Goal: Task Accomplishment & Management: Manage account settings

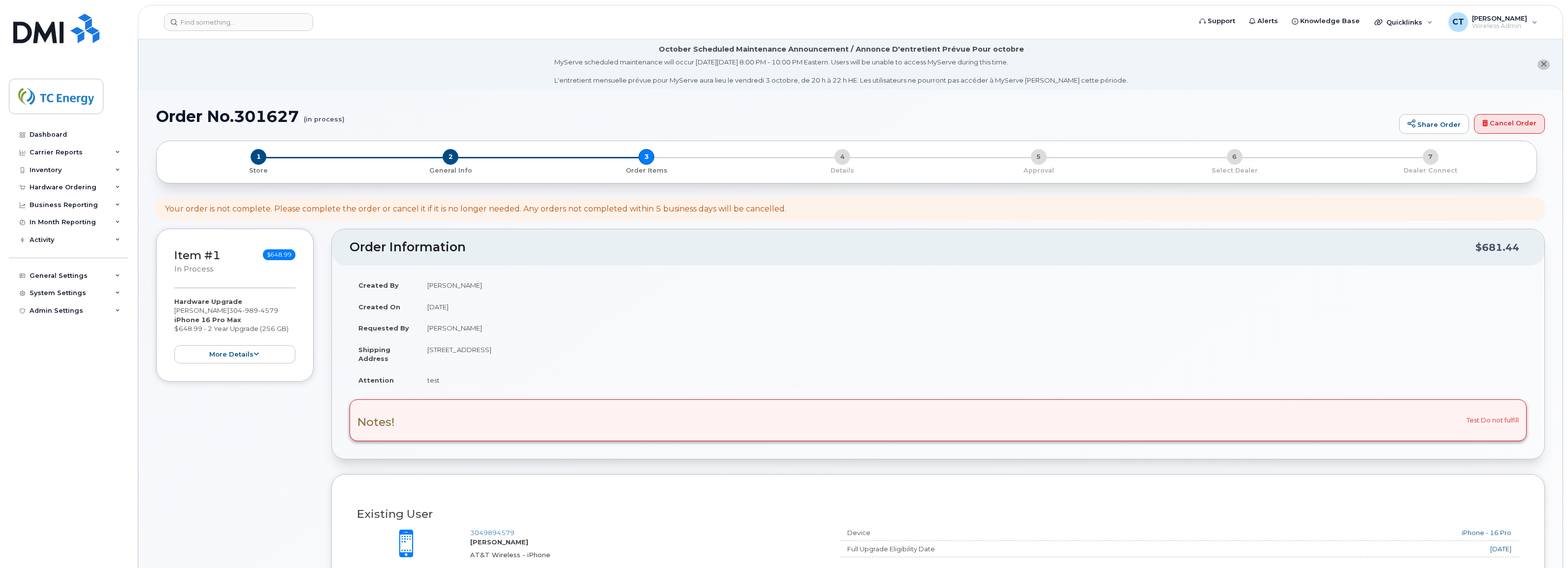
scroll to position [308, 0]
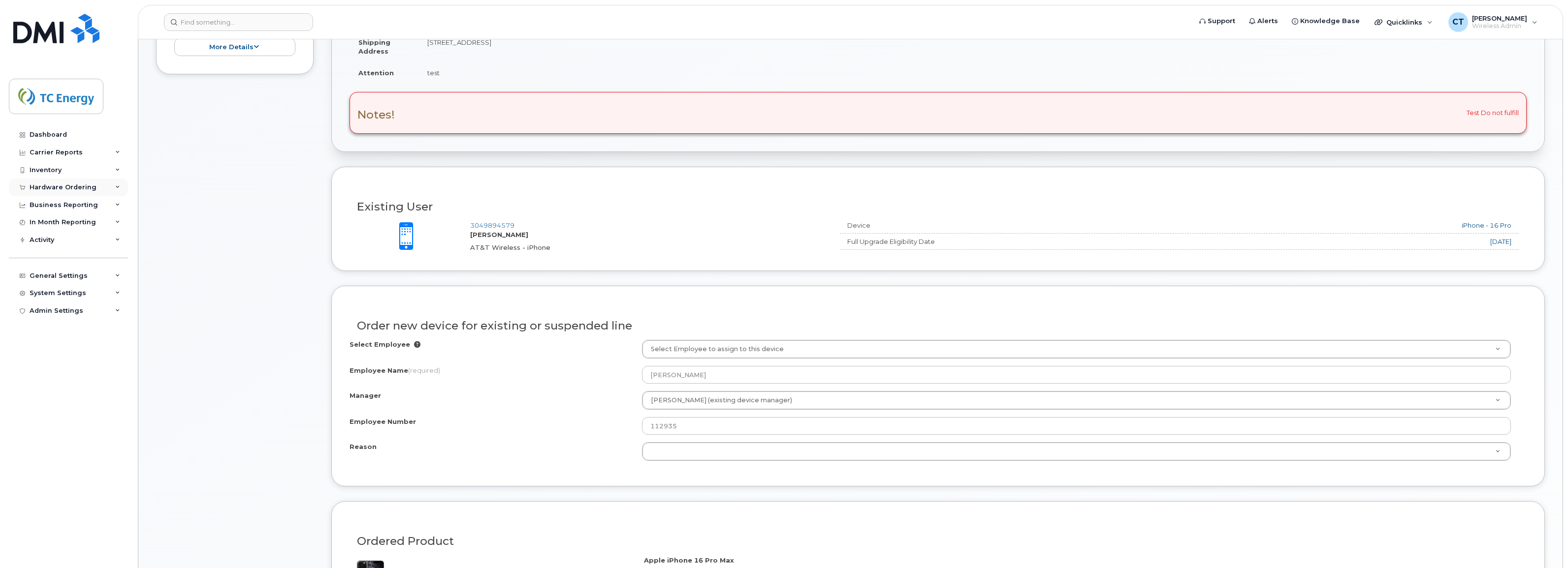
click at [69, 188] on div "Hardware Ordering" at bounding box center [63, 187] width 67 height 8
click at [58, 224] on link "Orders" at bounding box center [77, 224] width 102 height 18
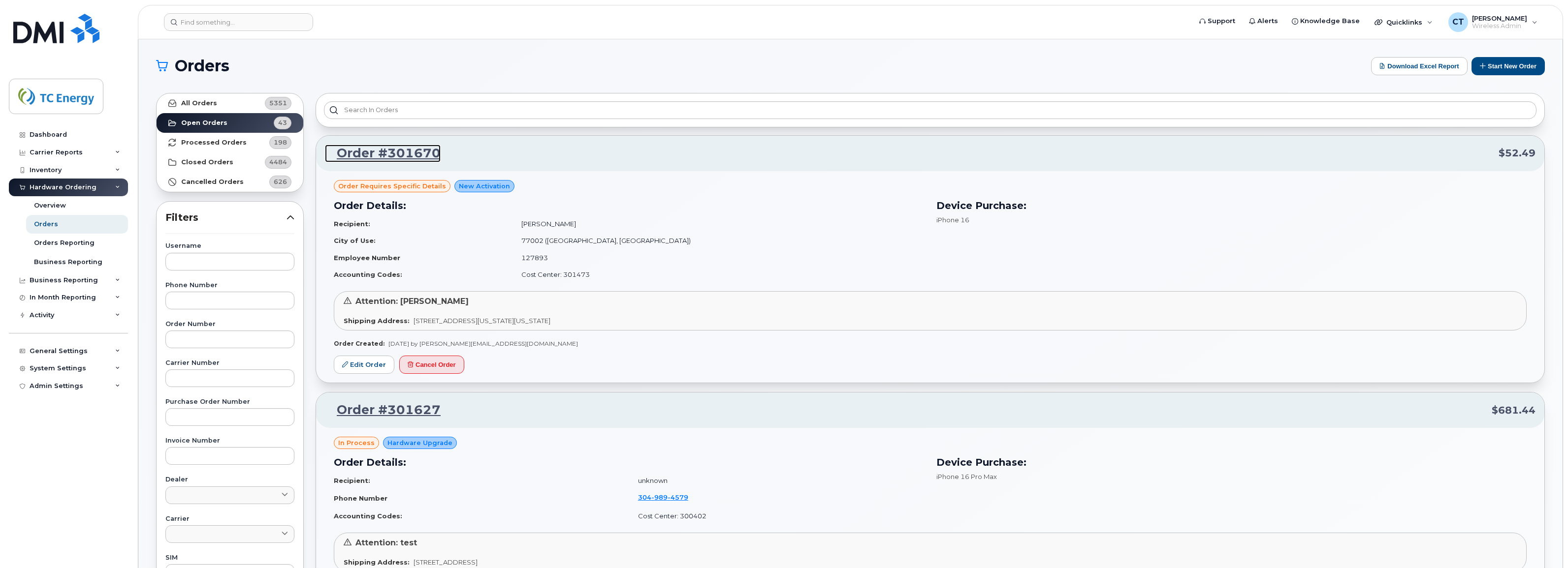
click at [395, 150] on link "Order #301670" at bounding box center [382, 153] width 116 height 18
click at [362, 369] on link "Edit Order" at bounding box center [364, 365] width 61 height 18
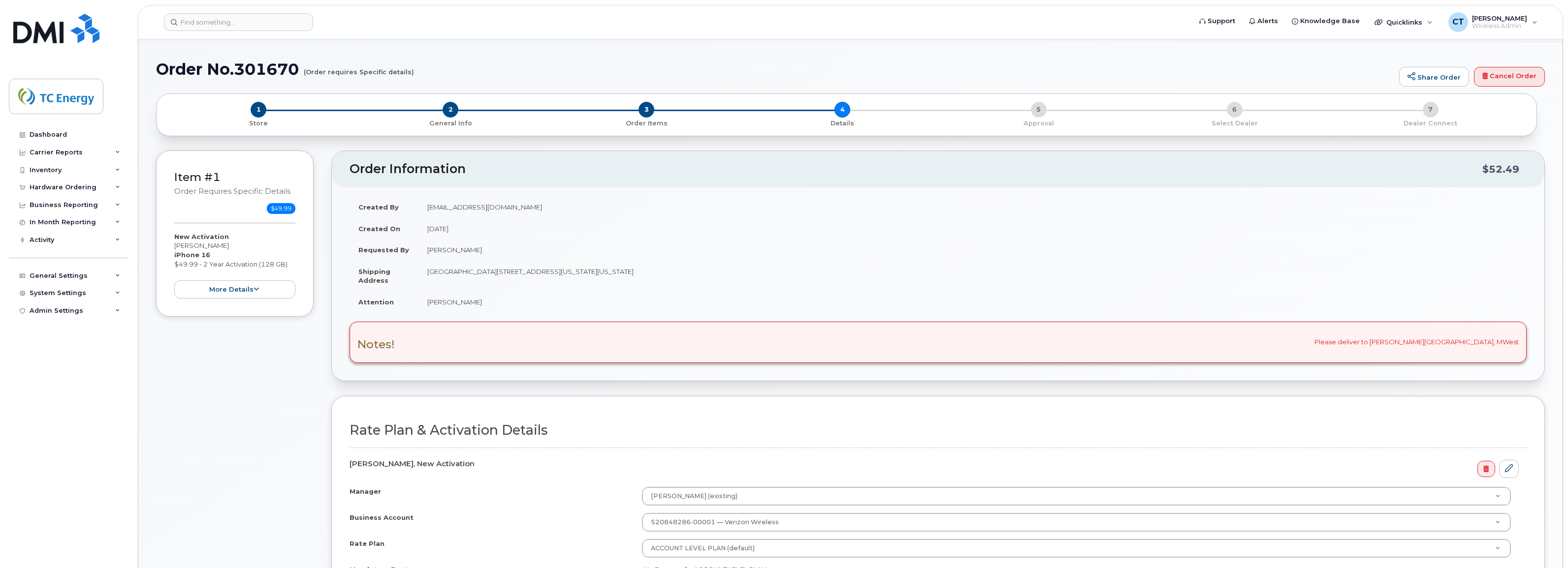
scroll to position [25, 0]
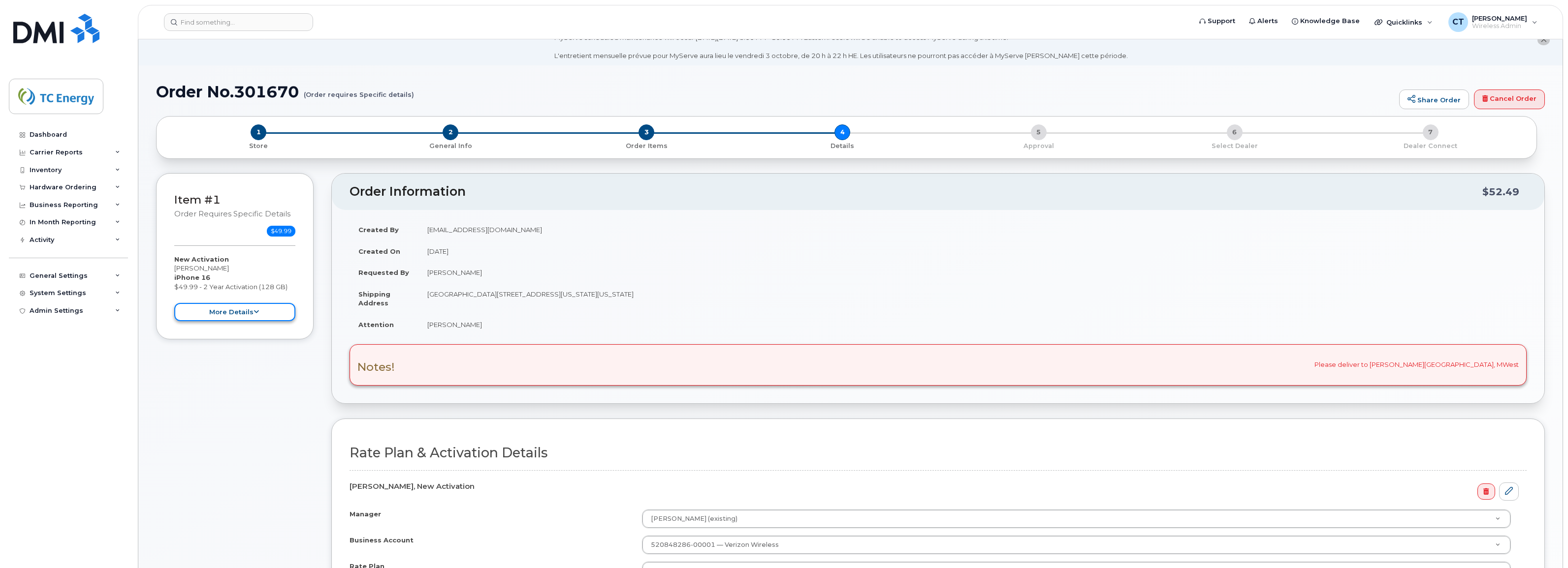
click at [250, 314] on button "more details" at bounding box center [235, 312] width 121 height 18
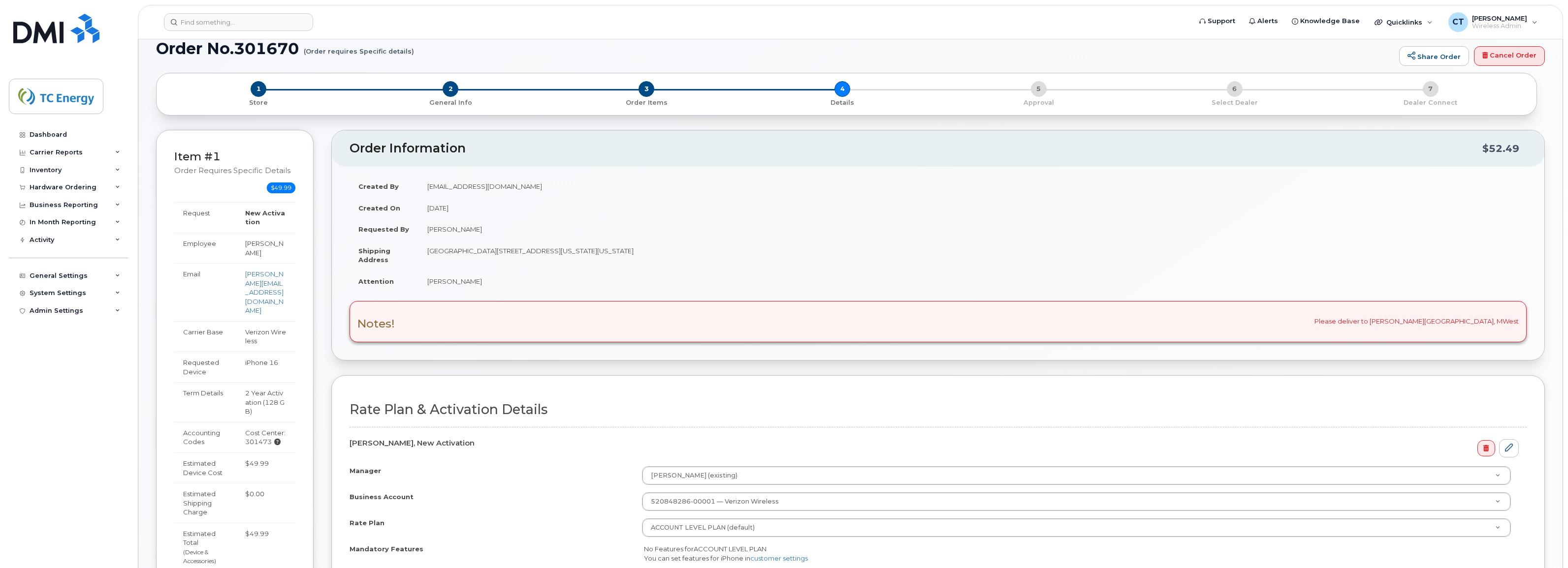
scroll to position [61, 0]
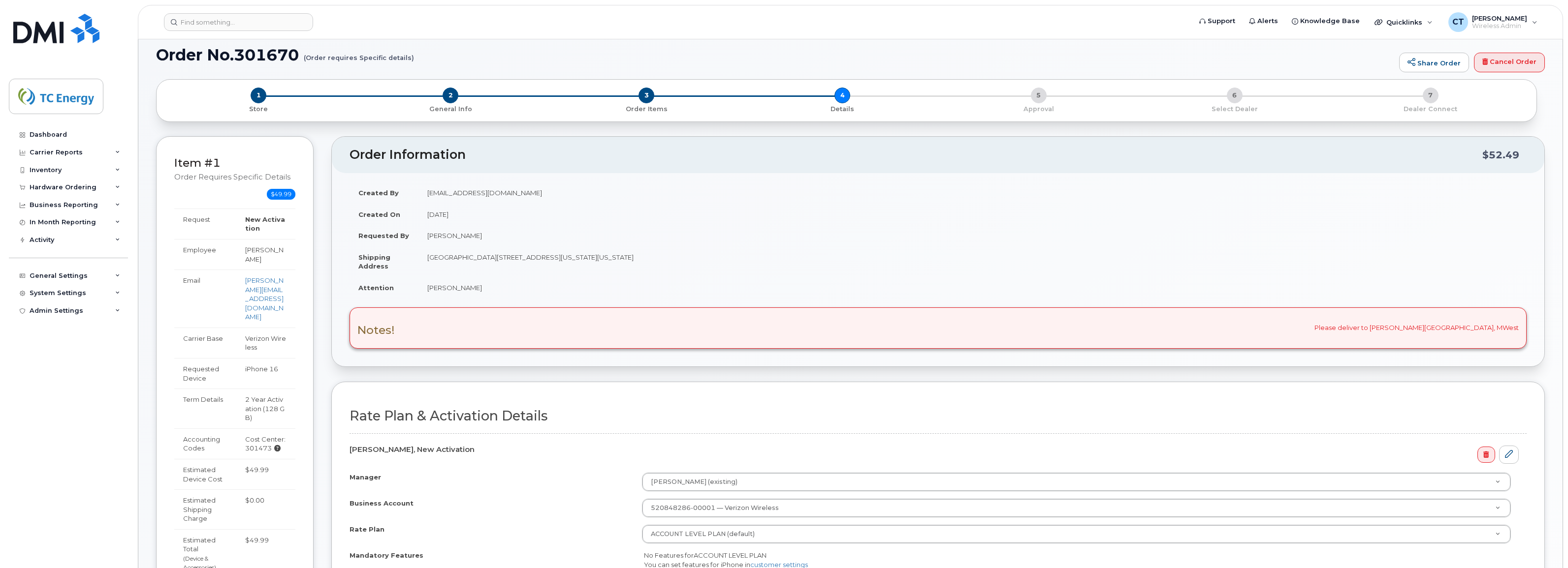
drag, startPoint x: 476, startPoint y: 231, endPoint x: 412, endPoint y: 238, distance: 64.4
click at [412, 238] on tr "Requested By Richard Hayes" at bounding box center [938, 236] width 1177 height 22
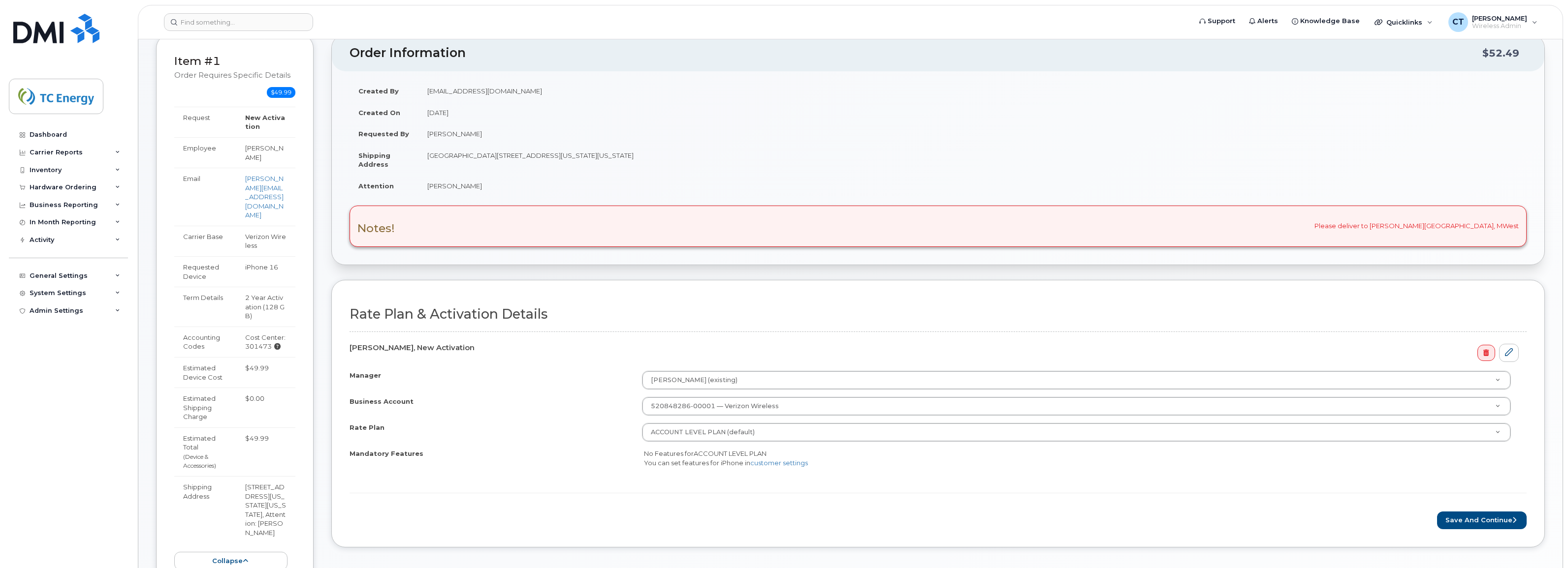
scroll to position [185, 0]
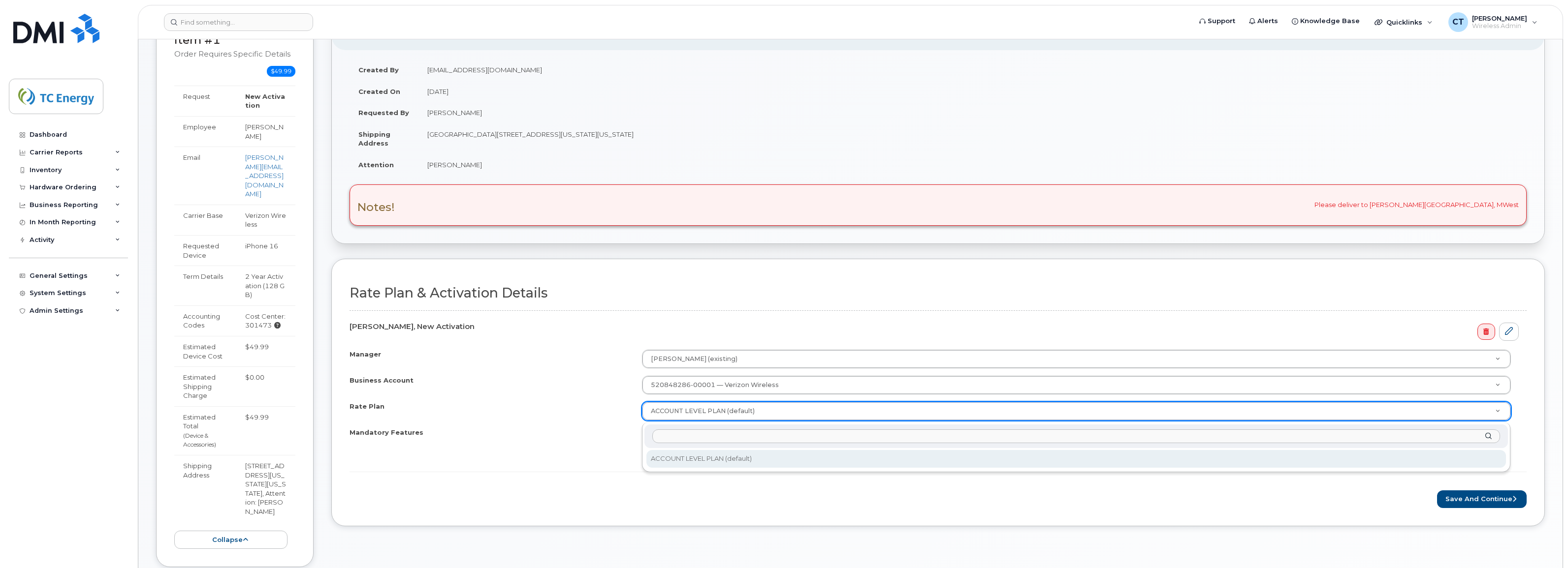
drag, startPoint x: 902, startPoint y: 416, endPoint x: 913, endPoint y: 415, distance: 11.0
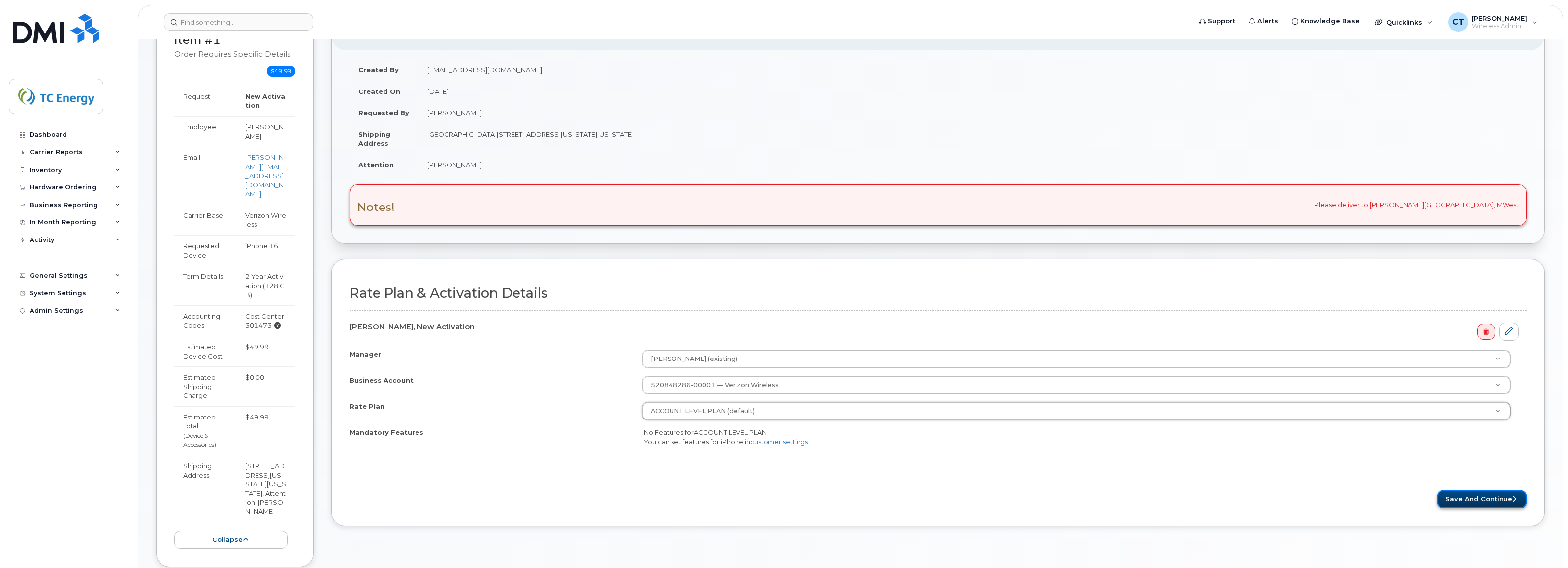
click at [1454, 500] on button "Save and Continue" at bounding box center [1482, 500] width 89 height 18
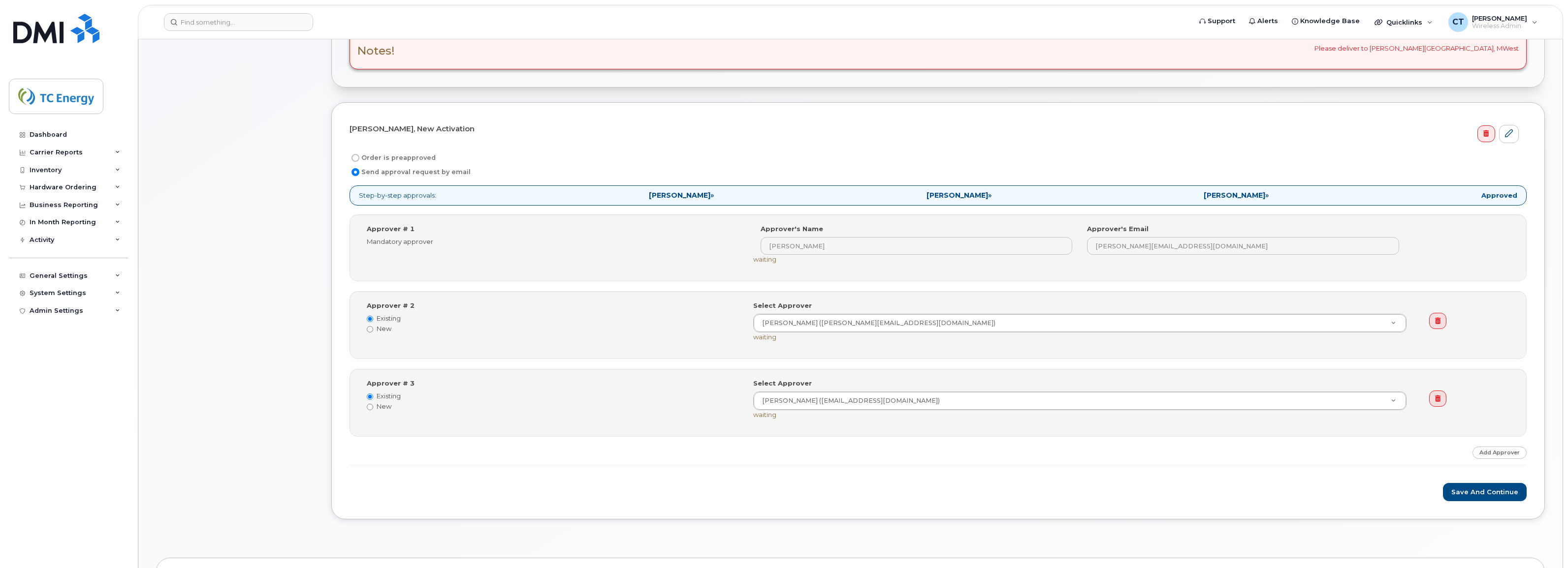
scroll to position [369, 0]
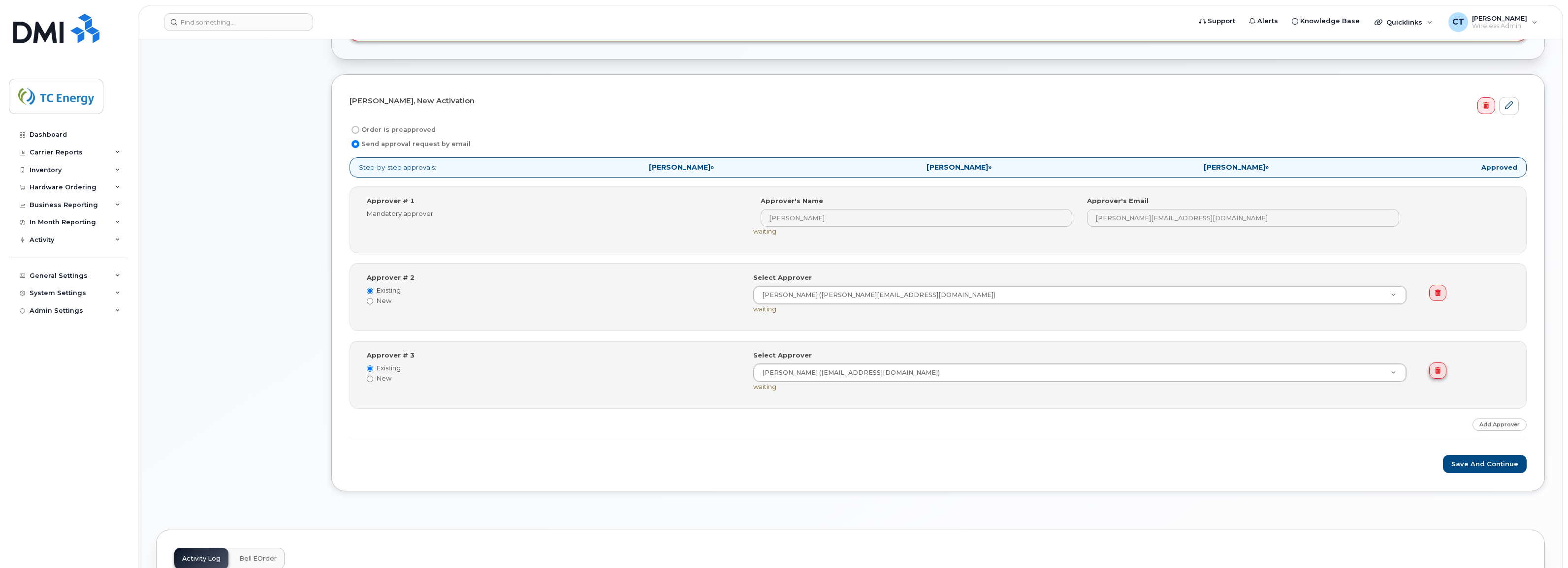
click at [1443, 377] on link at bounding box center [1438, 371] width 18 height 17
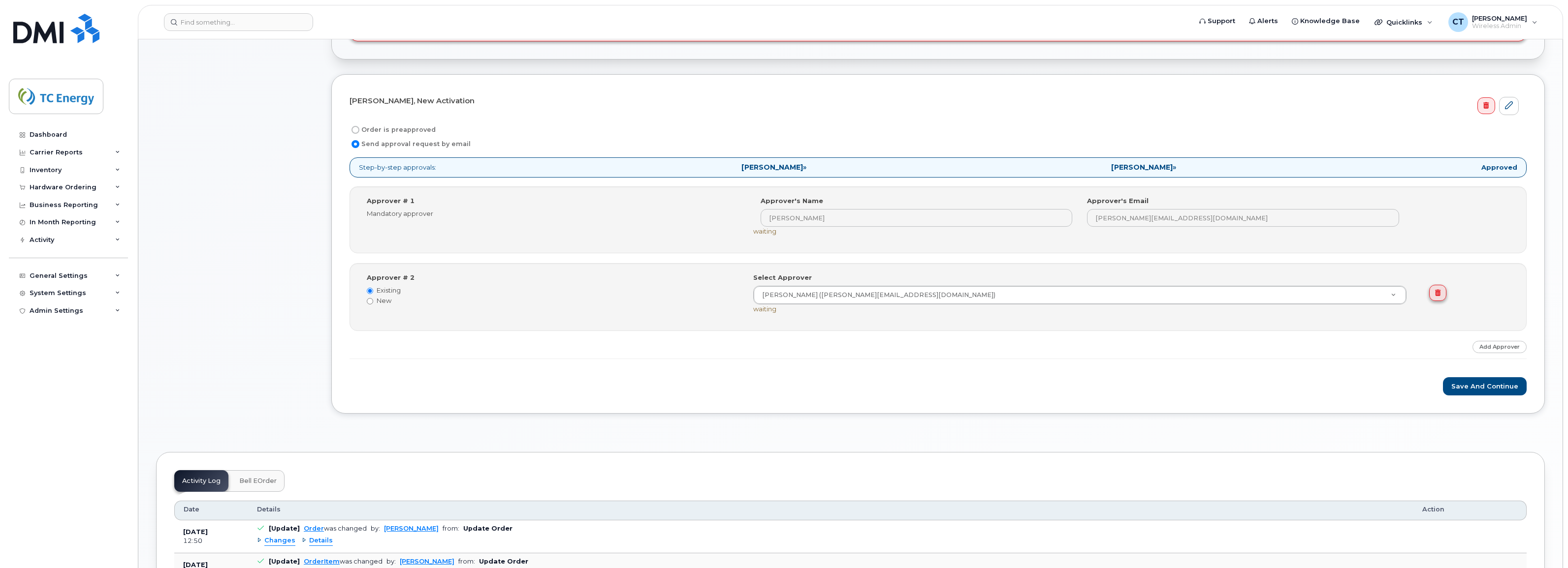
click at [1436, 292] on icon at bounding box center [1437, 293] width 5 height 6
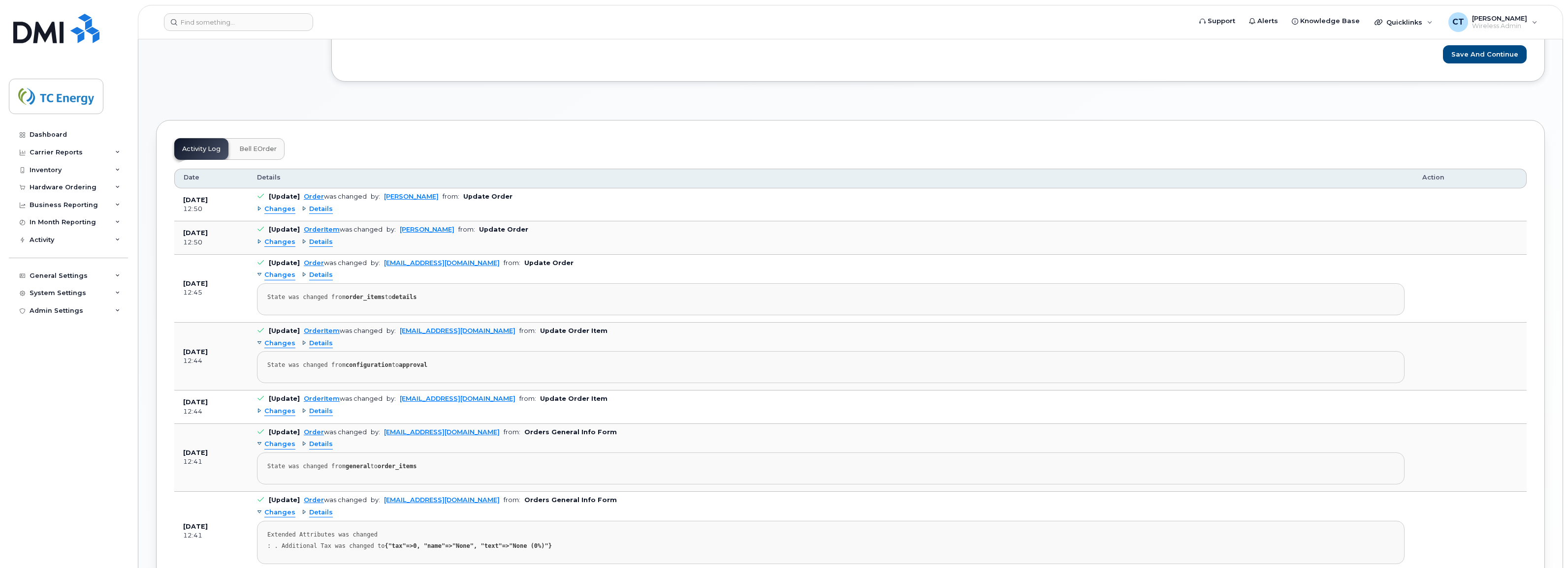
scroll to position [615, 0]
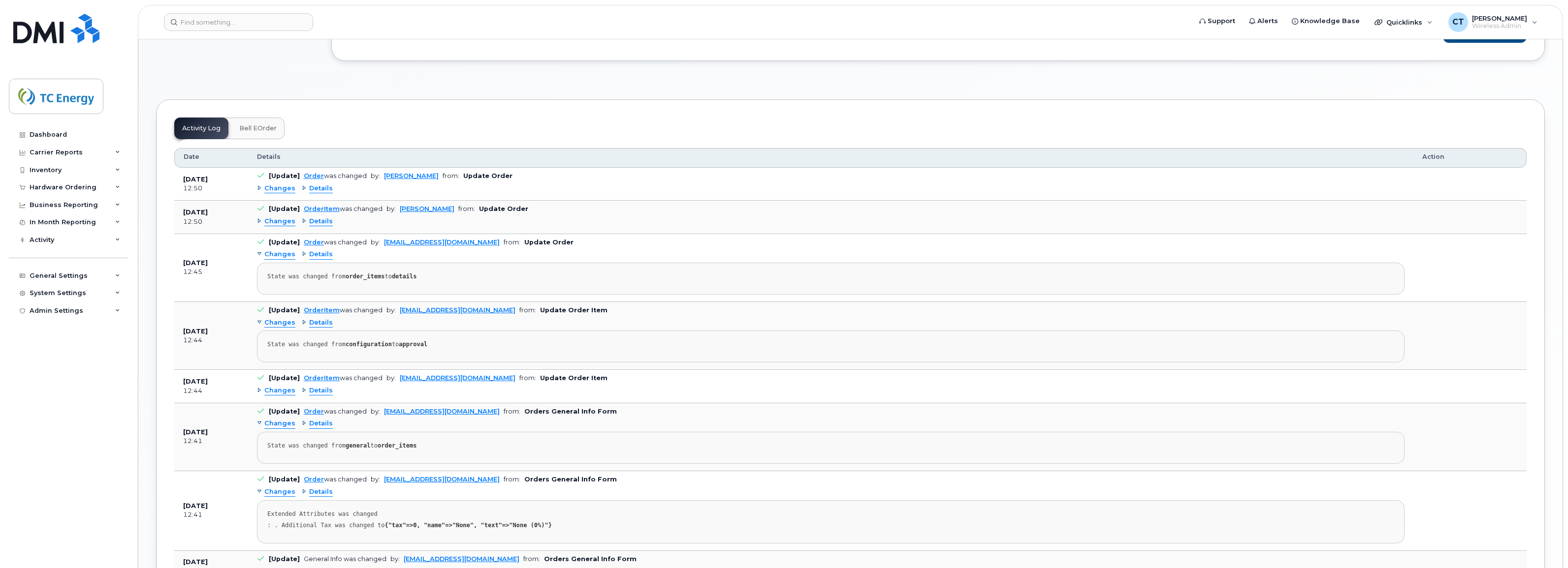
click at [321, 195] on div "Changes Details" at bounding box center [830, 188] width 1148 height 16
click at [321, 194] on span "Details" at bounding box center [321, 188] width 24 height 10
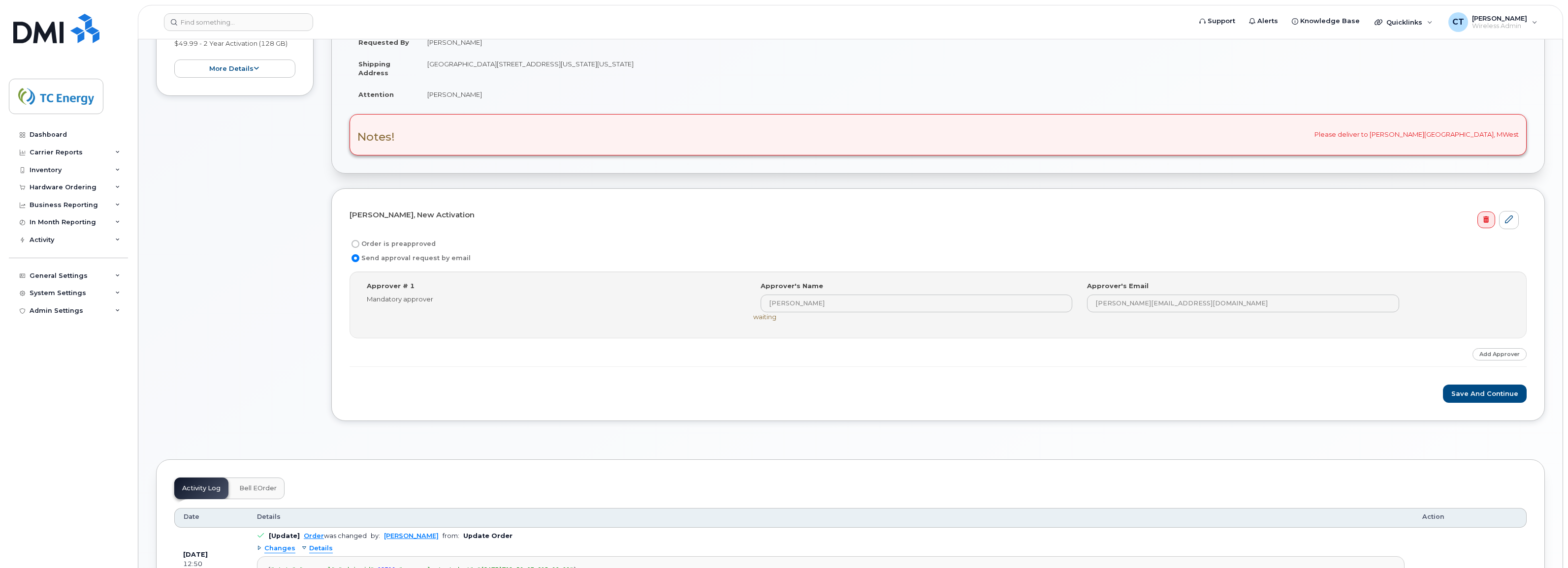
scroll to position [246, 0]
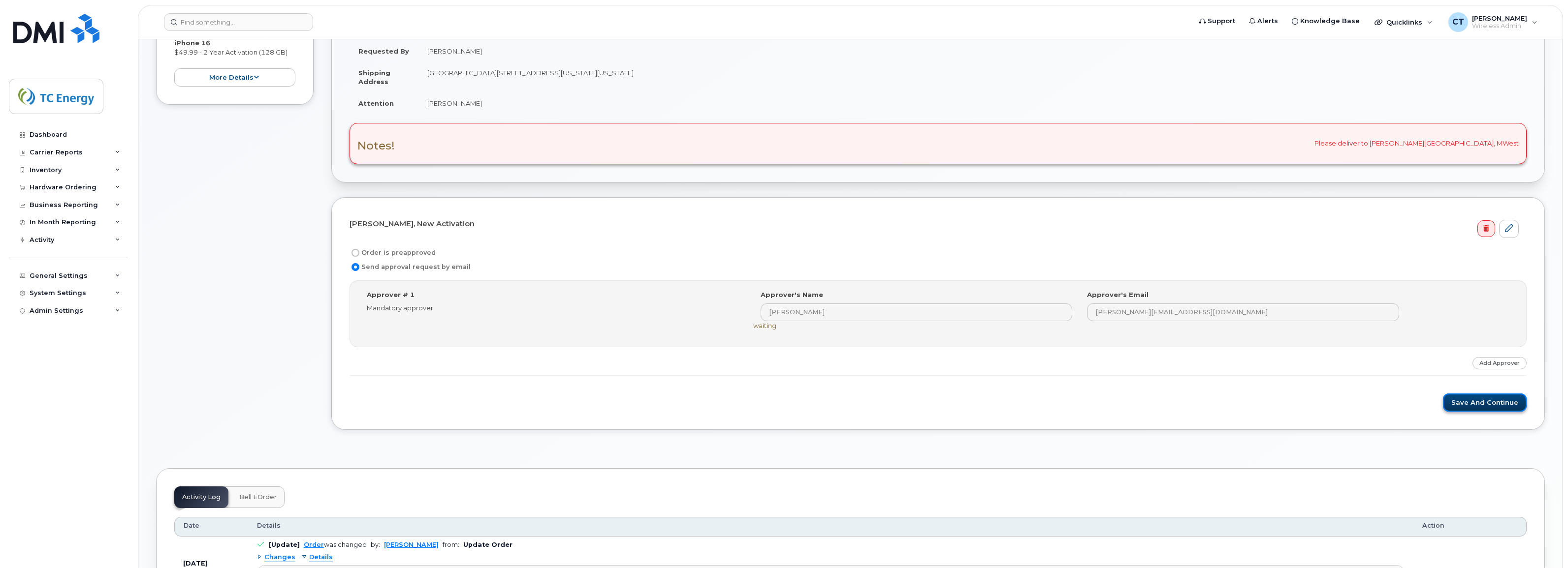
click at [1480, 408] on button "Save and Continue" at bounding box center [1484, 402] width 83 height 18
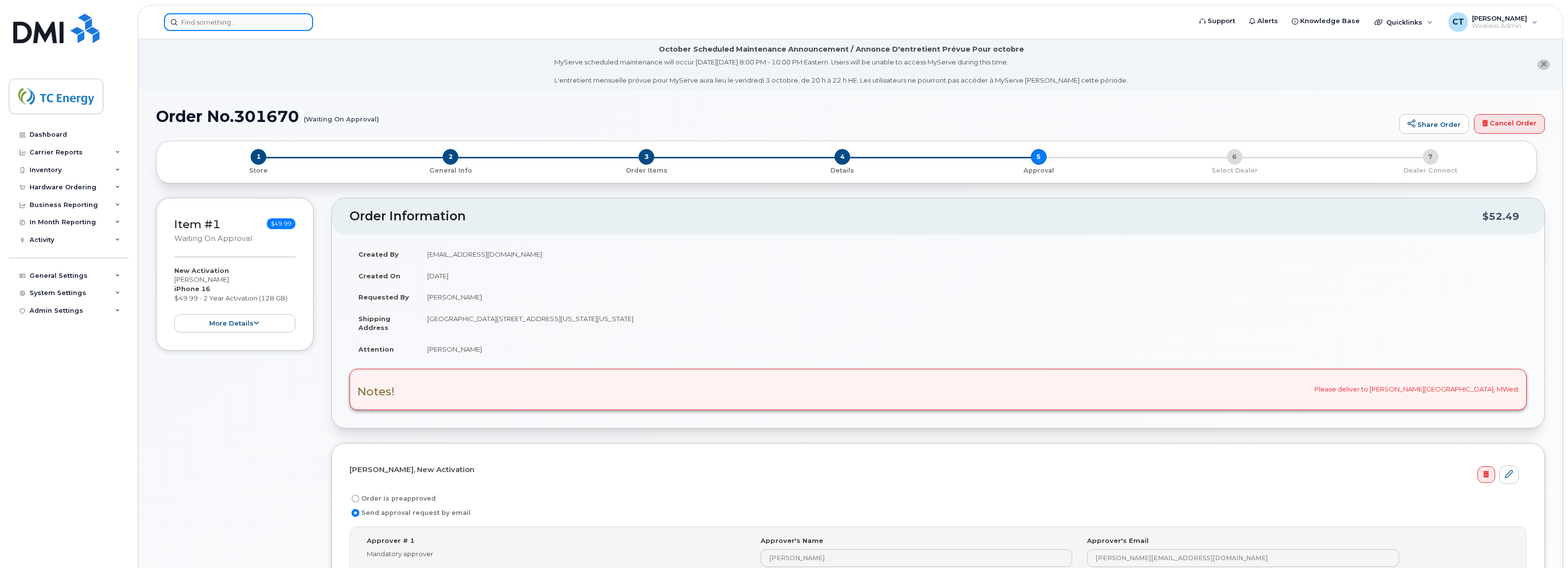
click at [242, 18] on input at bounding box center [239, 22] width 149 height 18
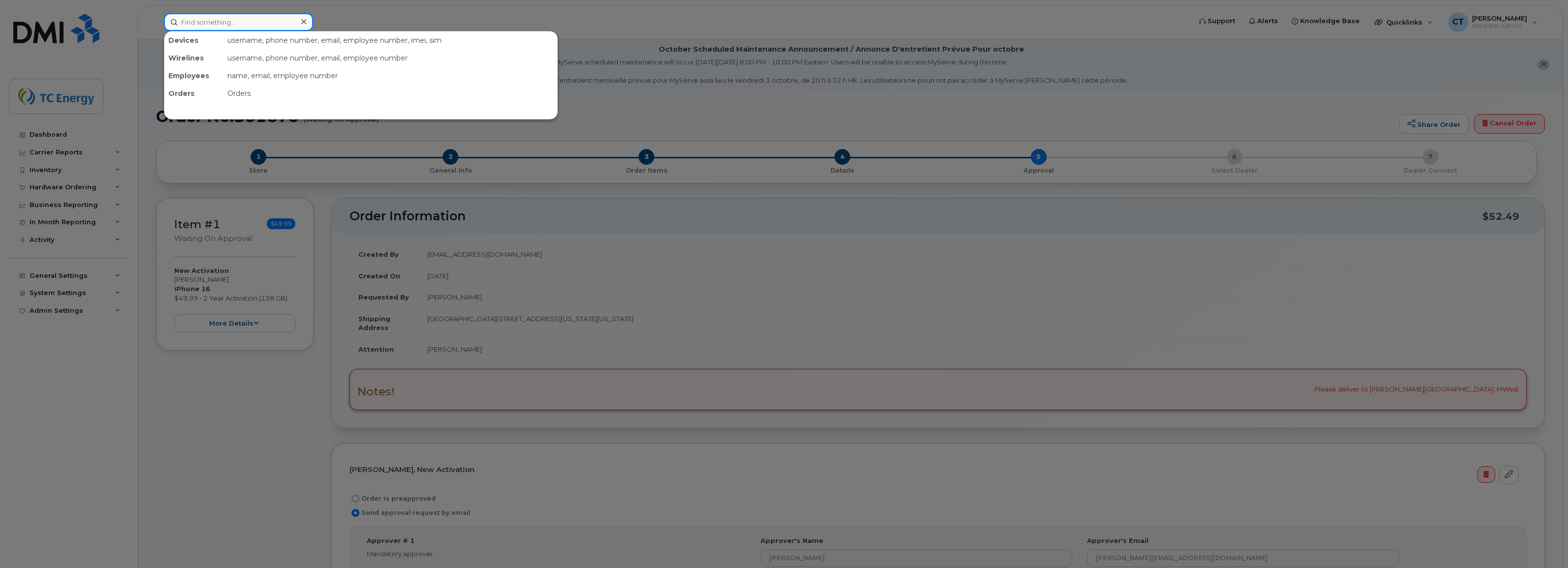
paste input "[PERSON_NAME]"
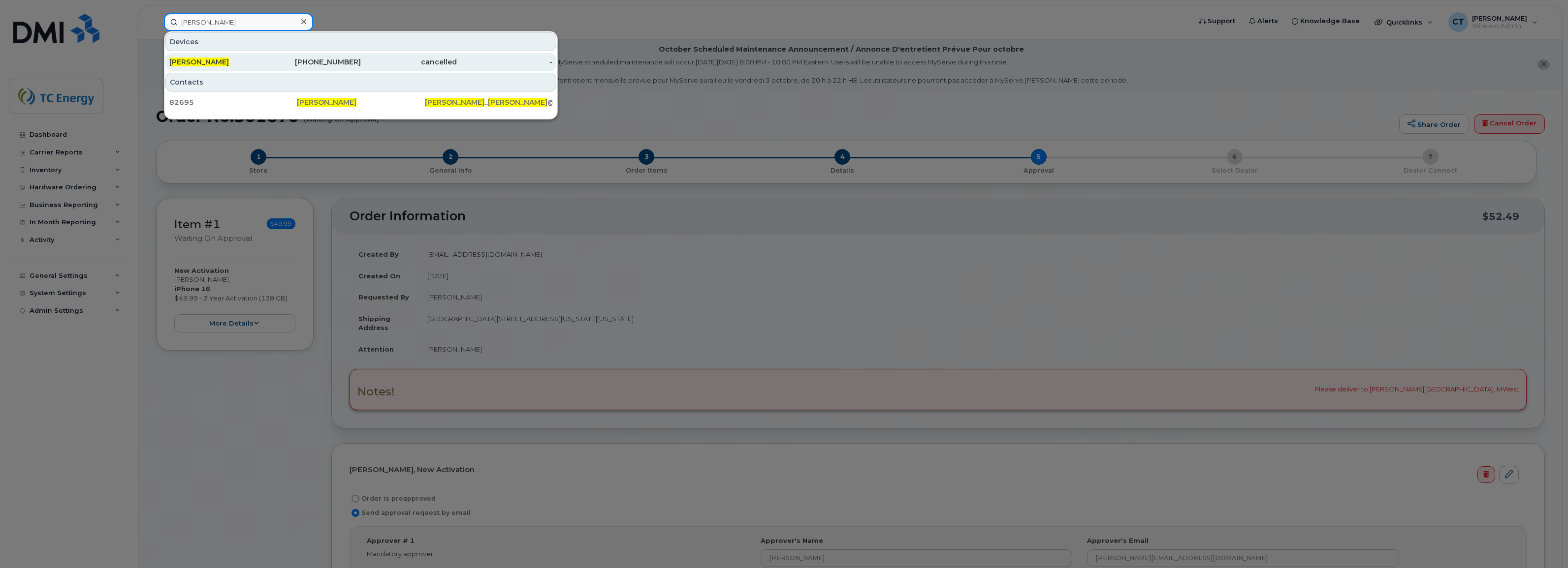
type input "[PERSON_NAME]"
click at [259, 60] on div "[PERSON_NAME]" at bounding box center [217, 61] width 96 height 10
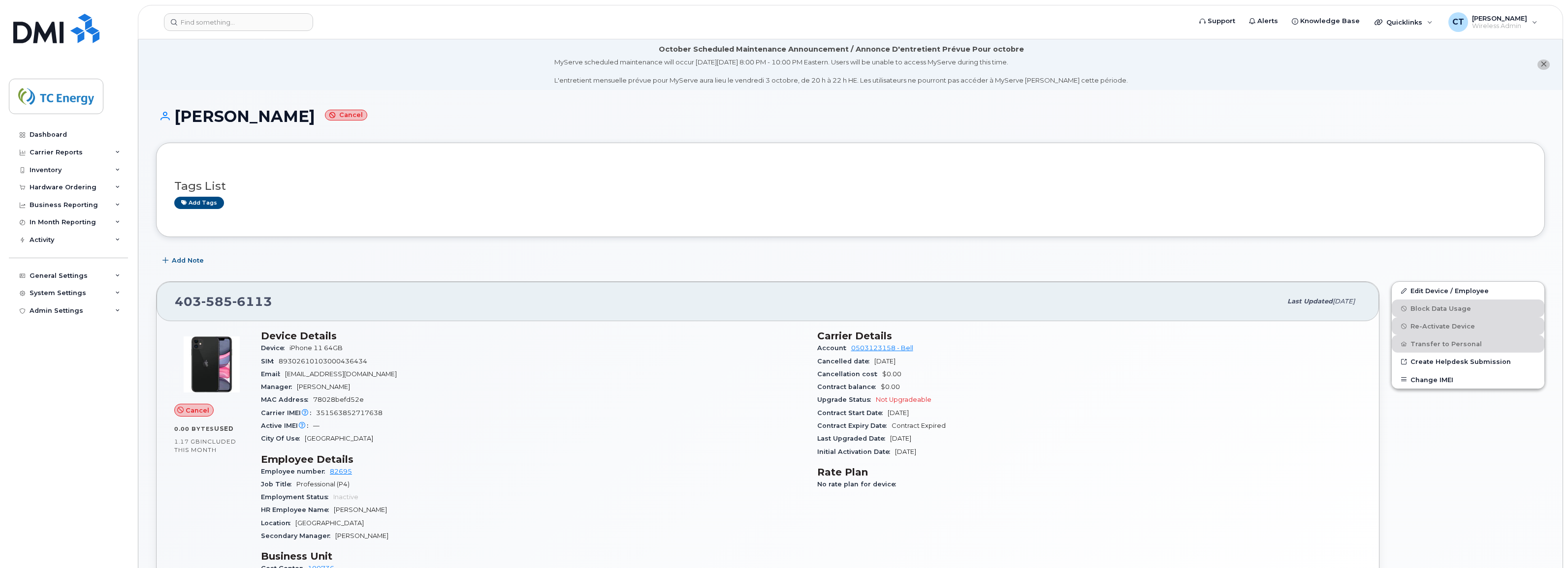
drag, startPoint x: 278, startPoint y: 303, endPoint x: 274, endPoint y: 301, distance: 4.5
click at [274, 301] on div "[PHONE_NUMBER]" at bounding box center [728, 302] width 1107 height 21
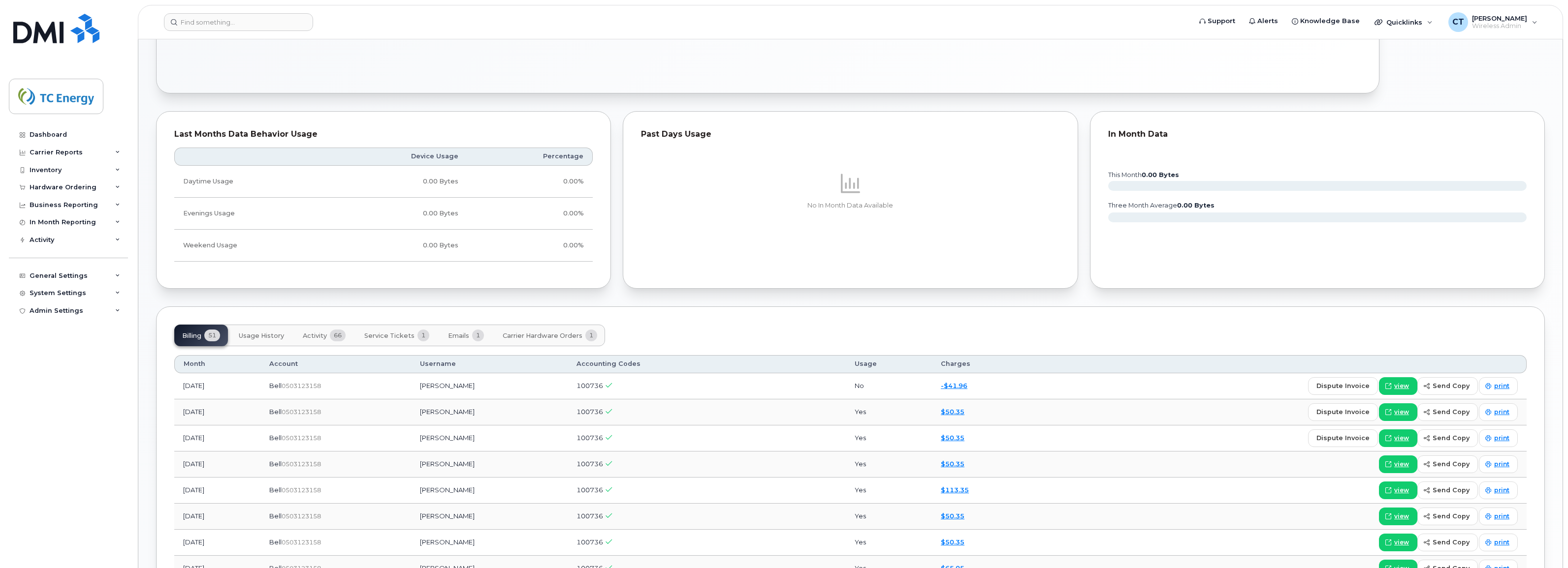
scroll to position [615, 0]
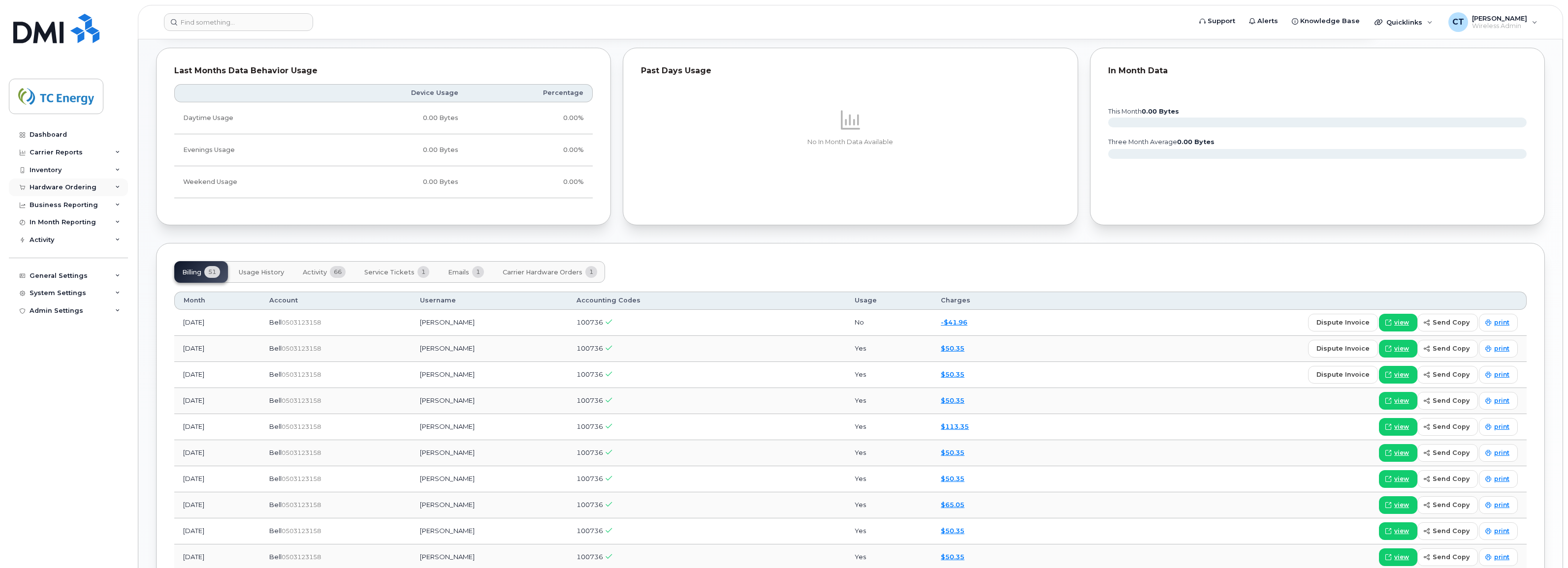
click at [61, 188] on div "Hardware Ordering" at bounding box center [63, 187] width 67 height 8
click at [63, 228] on link "Orders" at bounding box center [77, 224] width 102 height 18
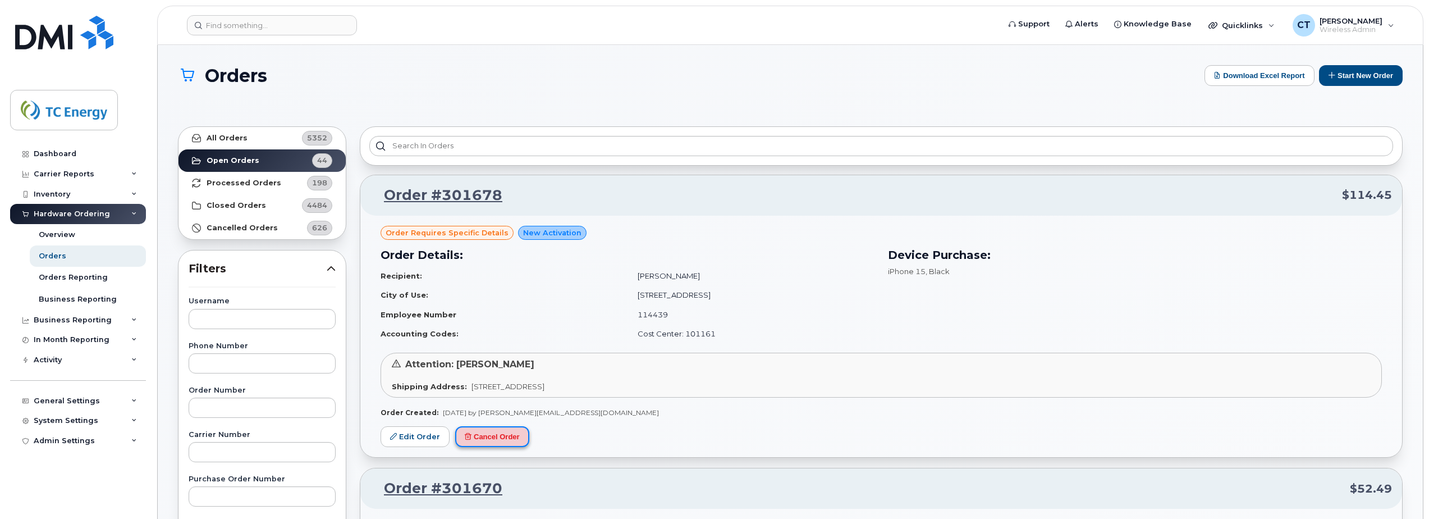
click at [506, 432] on button "Cancel Order" at bounding box center [492, 436] width 74 height 21
